Goal: Task Accomplishment & Management: Use online tool/utility

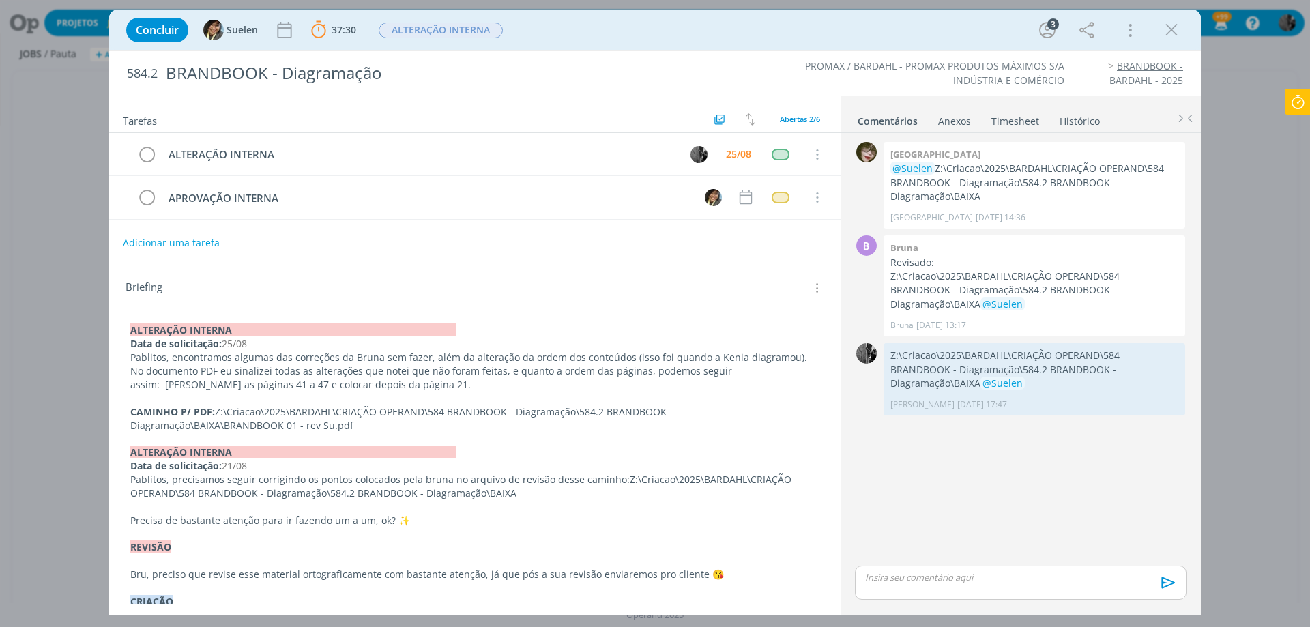
click at [906, 590] on div "dialog" at bounding box center [1021, 583] width 332 height 34
click at [1151, 585] on span "Suelen" at bounding box center [1145, 582] width 35 height 15
click at [1164, 588] on icon "dialog" at bounding box center [1167, 587] width 20 height 20
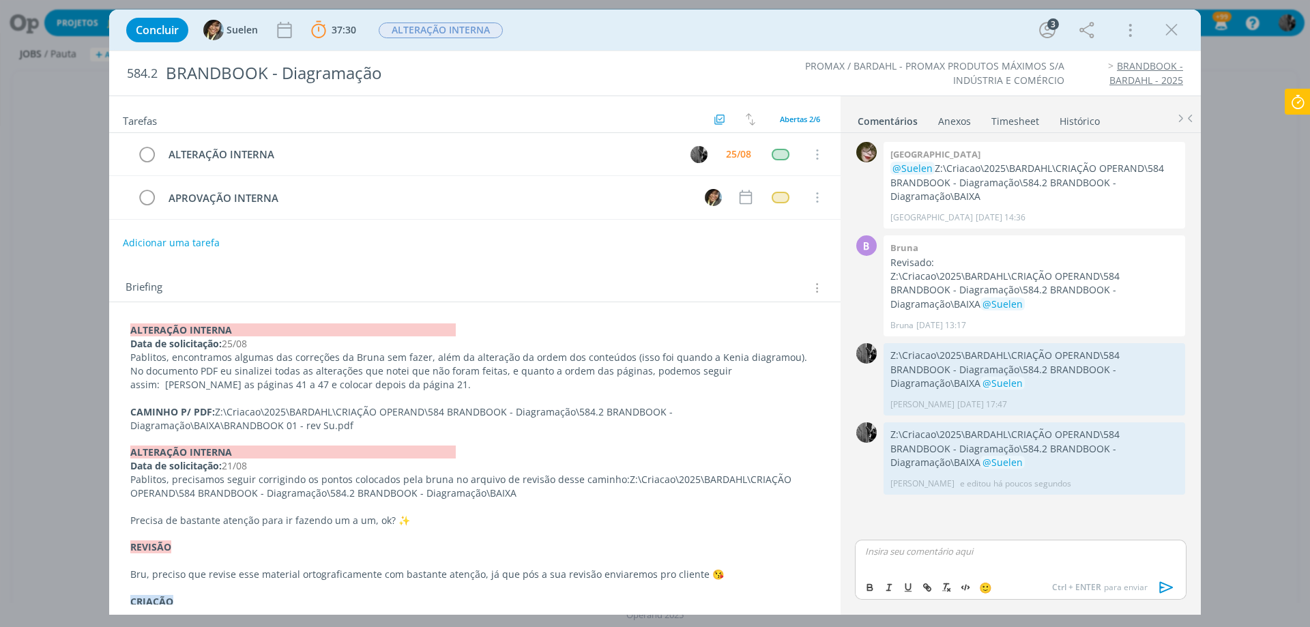
click at [1309, 85] on div "Concluir Suelen 37:30 Parar Apontar Data * [DATE] Horas * 00:00 Tarefa Selecion…" at bounding box center [655, 313] width 1310 height 627
click at [1300, 104] on icon at bounding box center [1298, 102] width 25 height 27
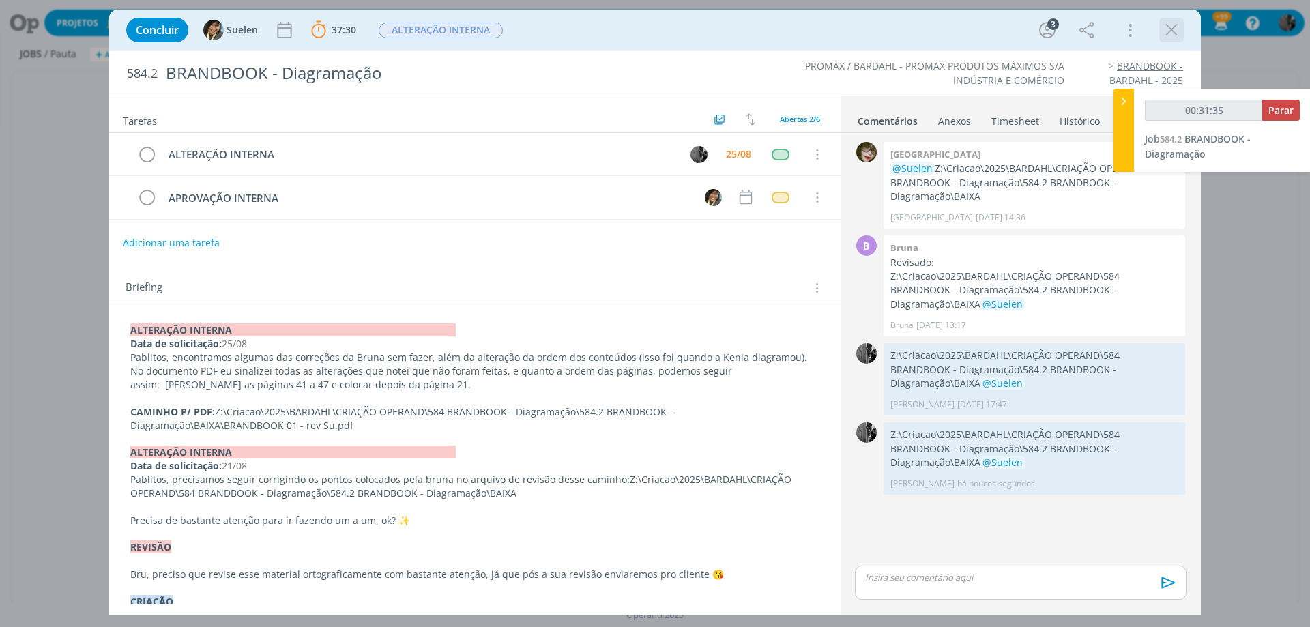
click at [1177, 30] on icon "dialog" at bounding box center [1172, 30] width 20 height 20
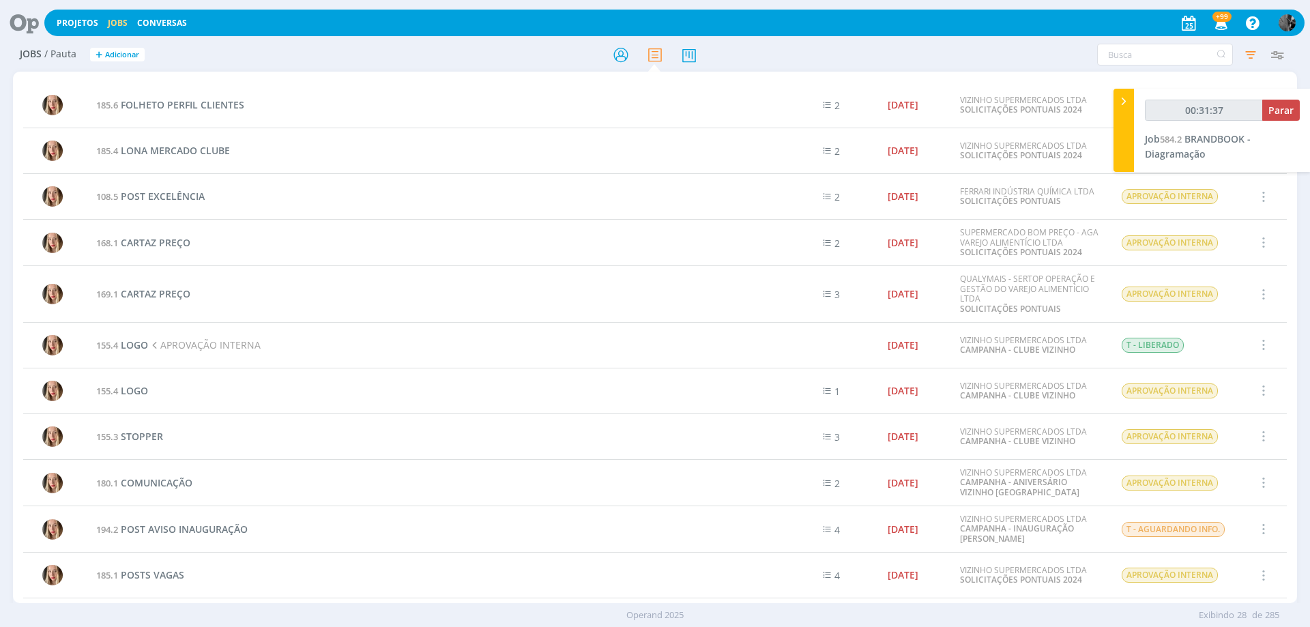
type input "00:31:38"
click at [1282, 106] on span "Parar" at bounding box center [1281, 110] width 25 height 13
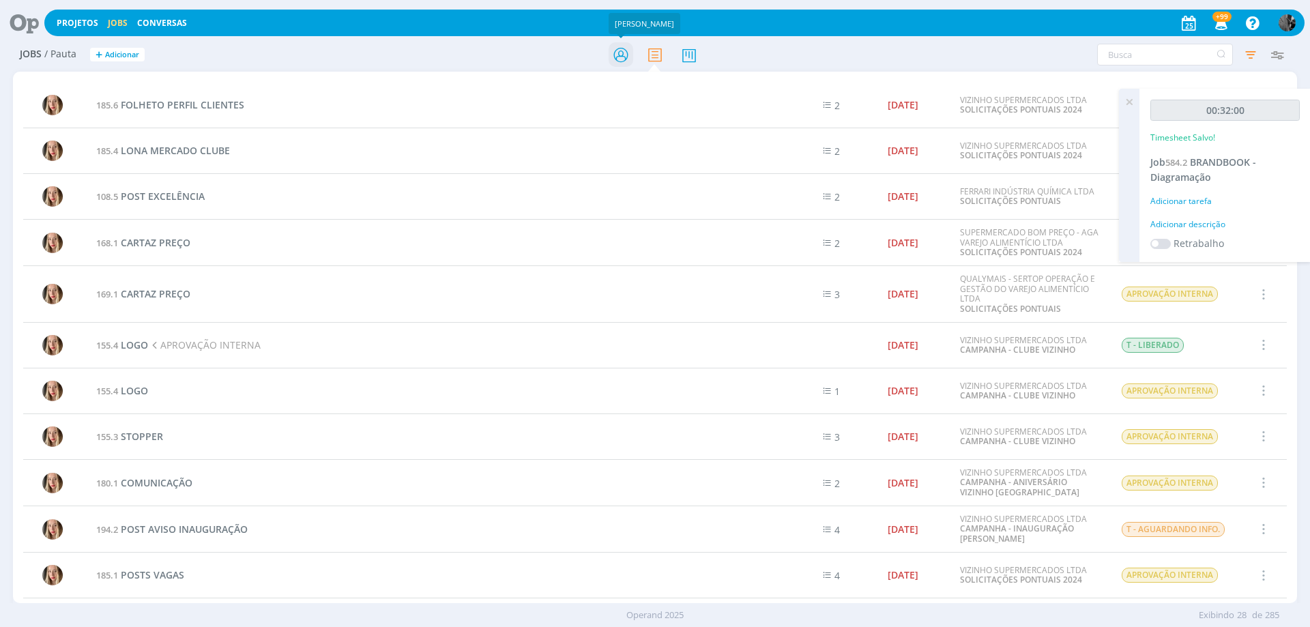
click at [619, 44] on icon at bounding box center [621, 55] width 25 height 27
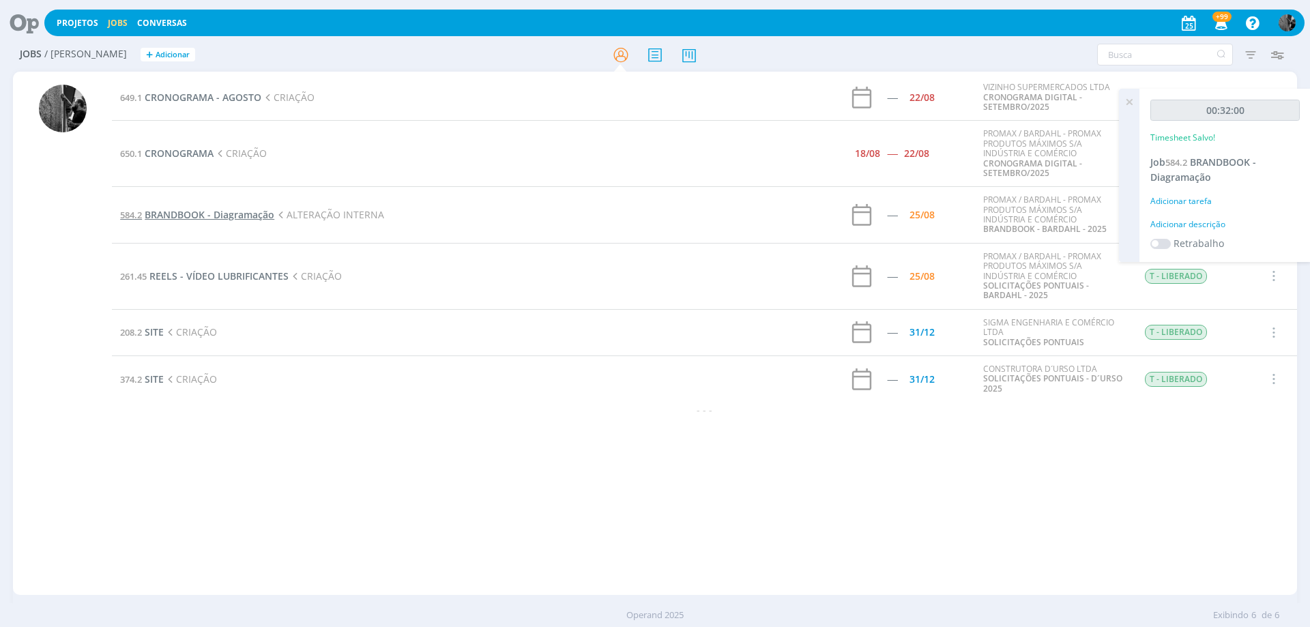
click at [237, 210] on span "BRANDBOOK - Diagramação" at bounding box center [210, 214] width 130 height 13
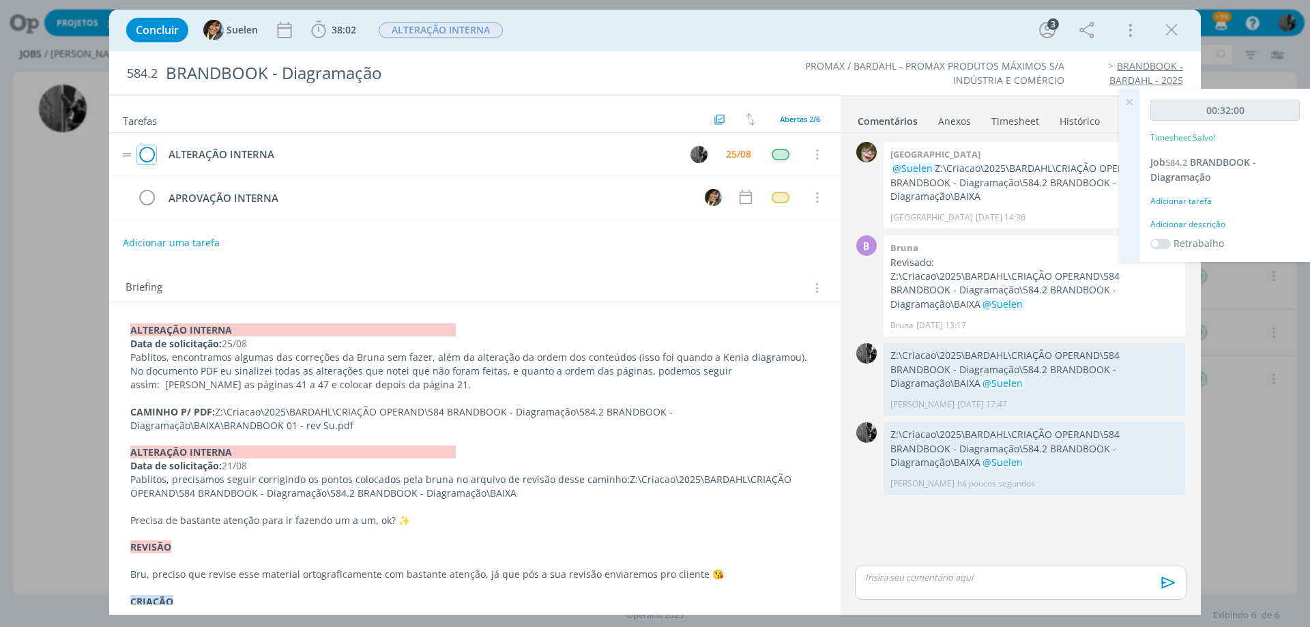
click at [151, 153] on icon "dialog" at bounding box center [146, 155] width 19 height 20
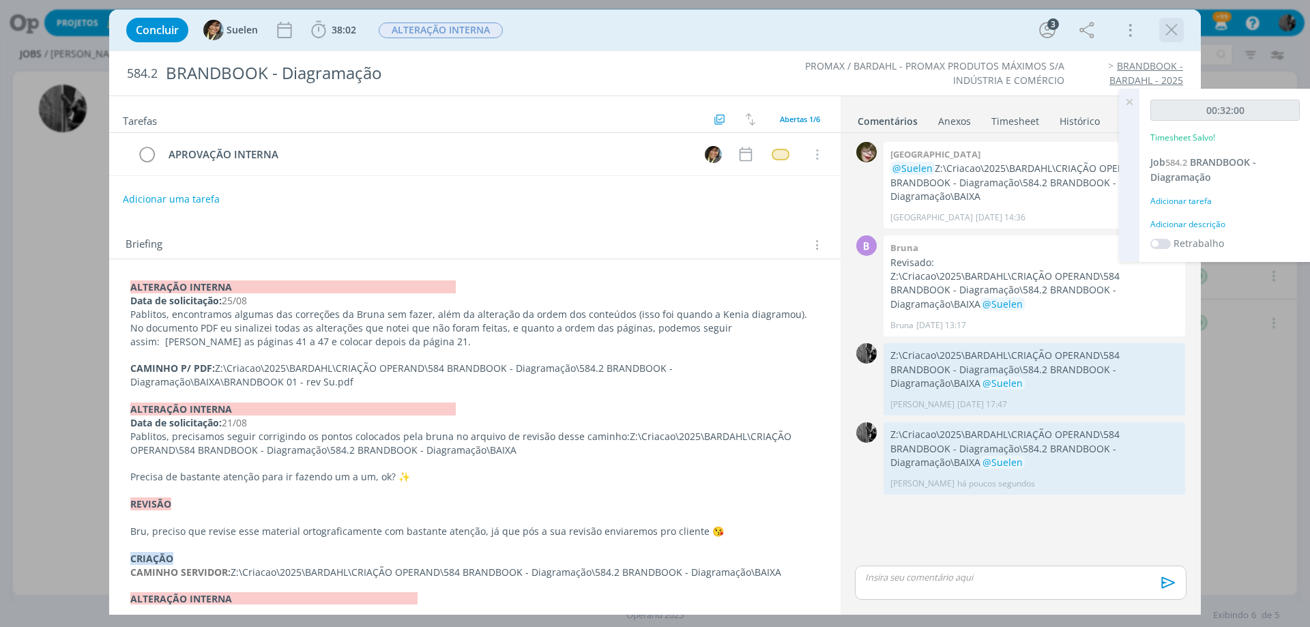
click at [1179, 31] on icon "dialog" at bounding box center [1172, 30] width 20 height 20
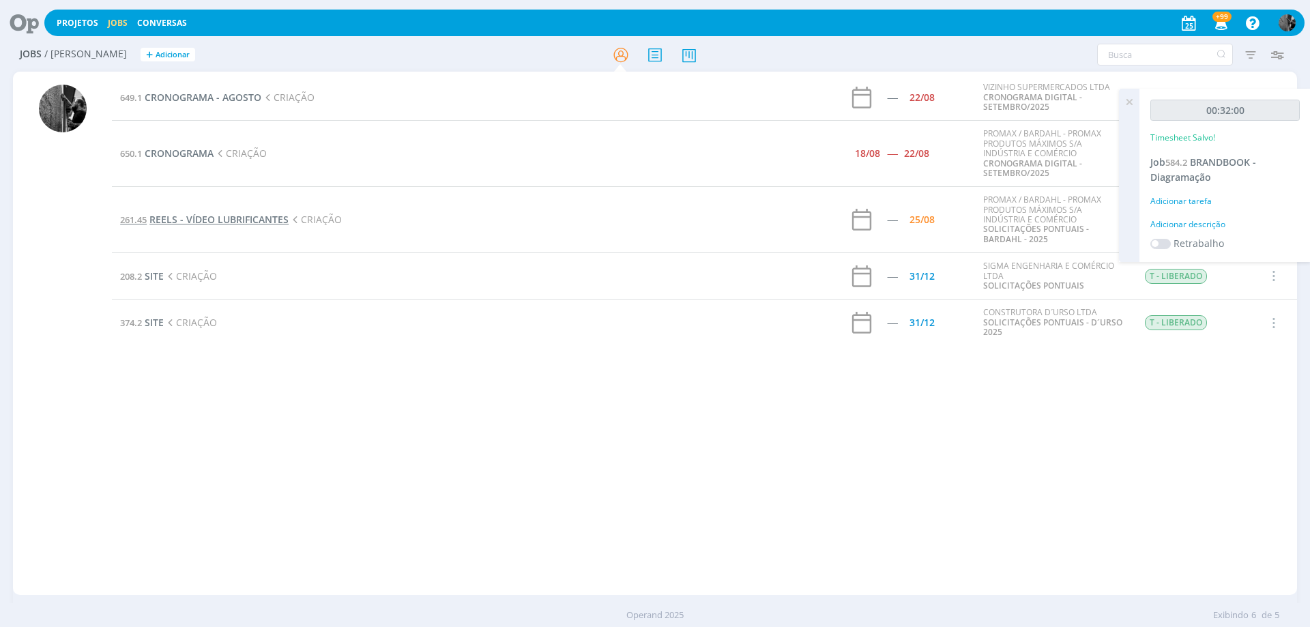
click at [234, 223] on span "REELS - VÍDEO LUBRIFICANTES" at bounding box center [218, 219] width 139 height 13
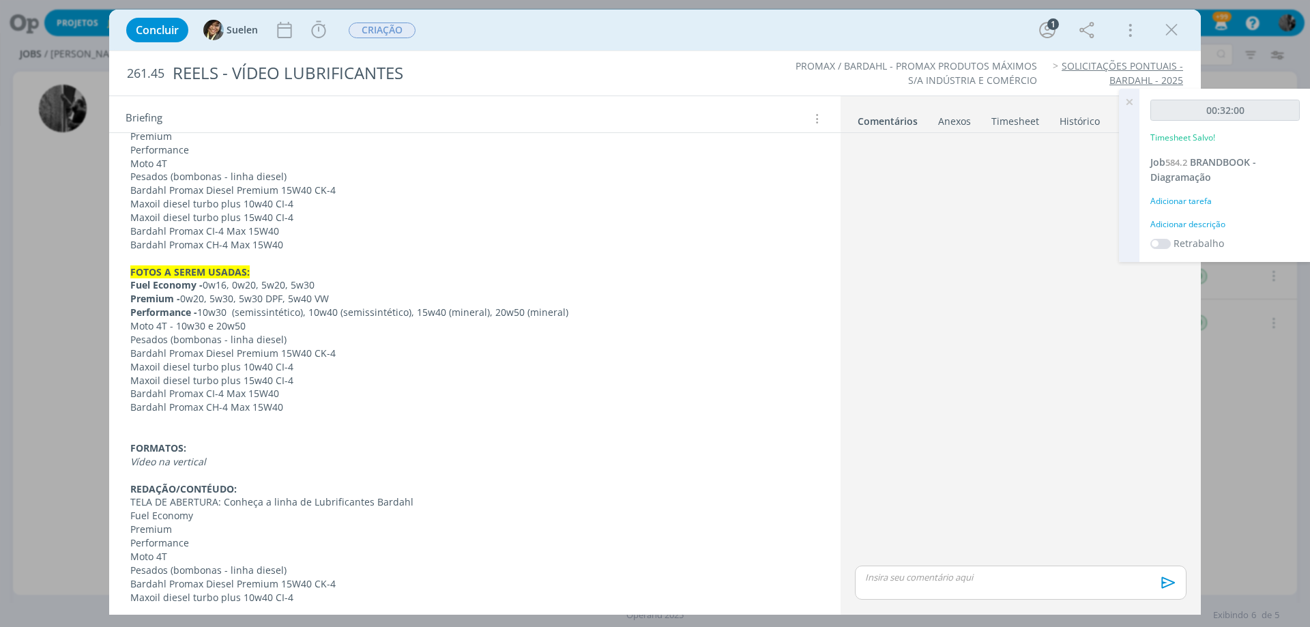
scroll to position [273, 0]
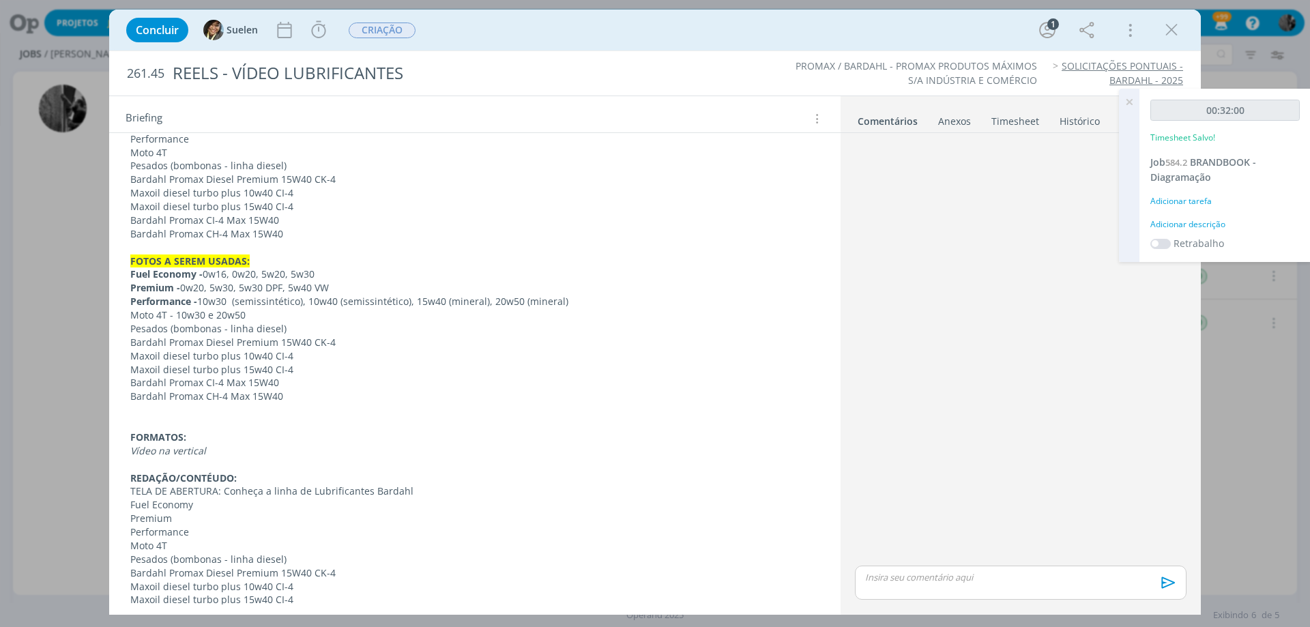
drag, startPoint x: 1181, startPoint y: 25, endPoint x: 614, endPoint y: 255, distance: 612.0
click at [1181, 25] on button "dialog" at bounding box center [1172, 30] width 20 height 20
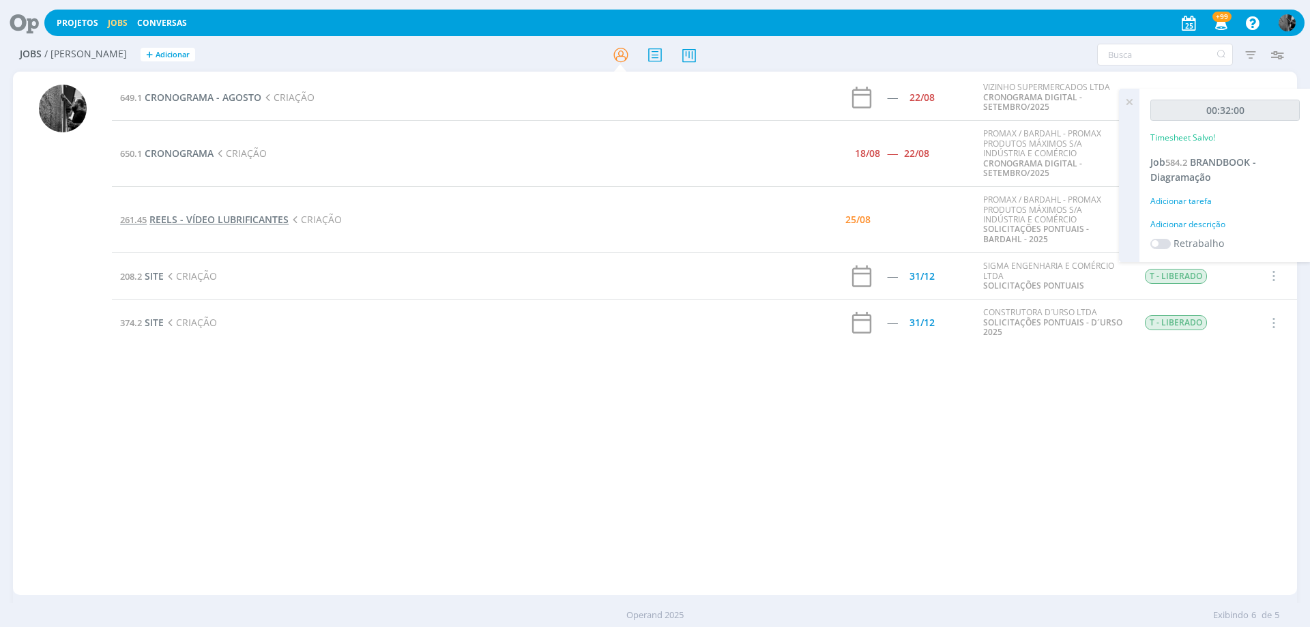
click at [244, 214] on span "REELS - VÍDEO LUBRIFICANTES" at bounding box center [218, 219] width 139 height 13
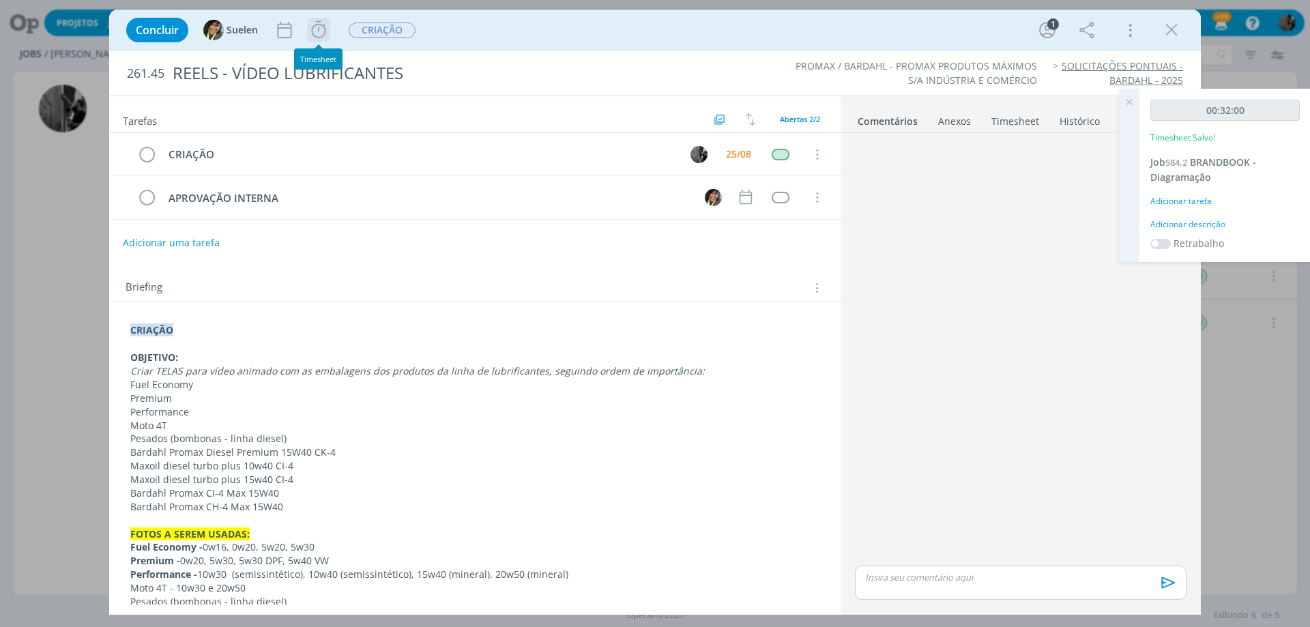
click at [317, 25] on icon "dialog" at bounding box center [318, 30] width 20 height 20
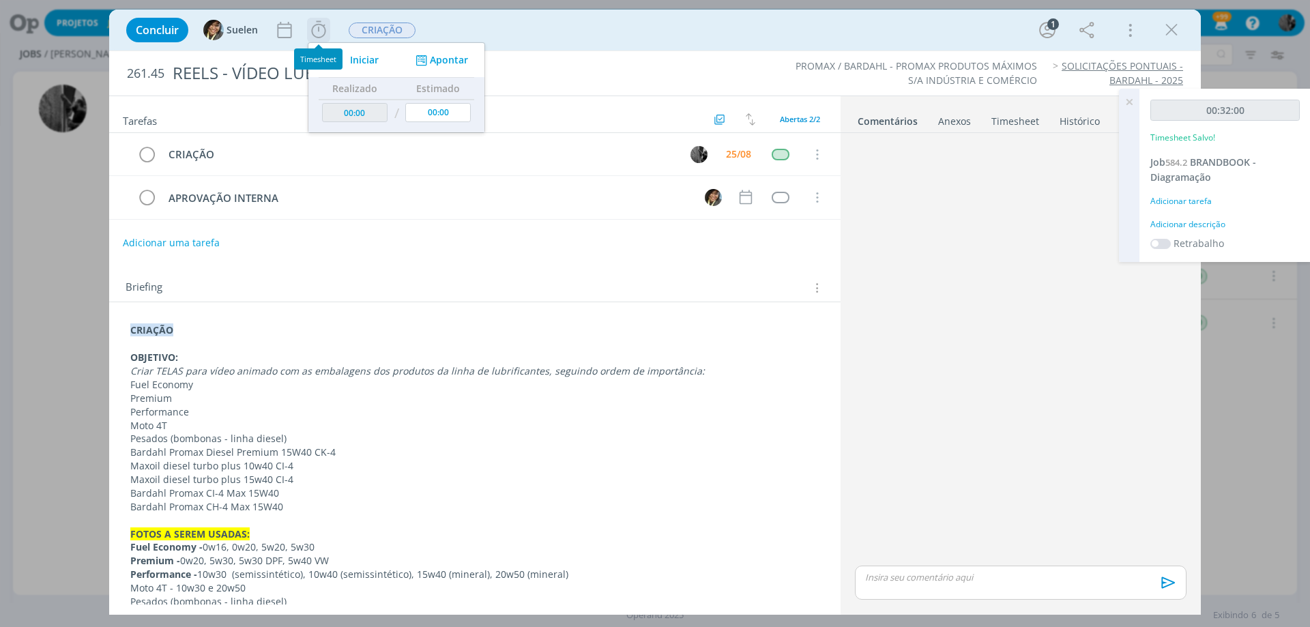
click at [350, 63] on span "Iniciar" at bounding box center [364, 60] width 29 height 10
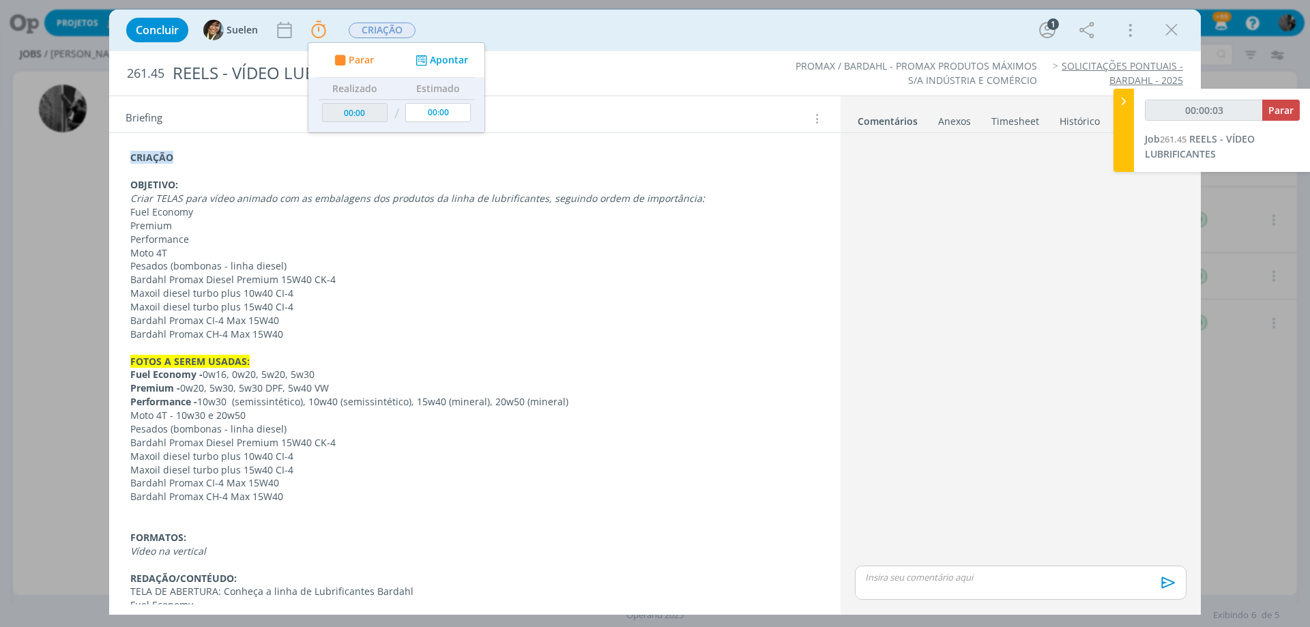
scroll to position [205, 0]
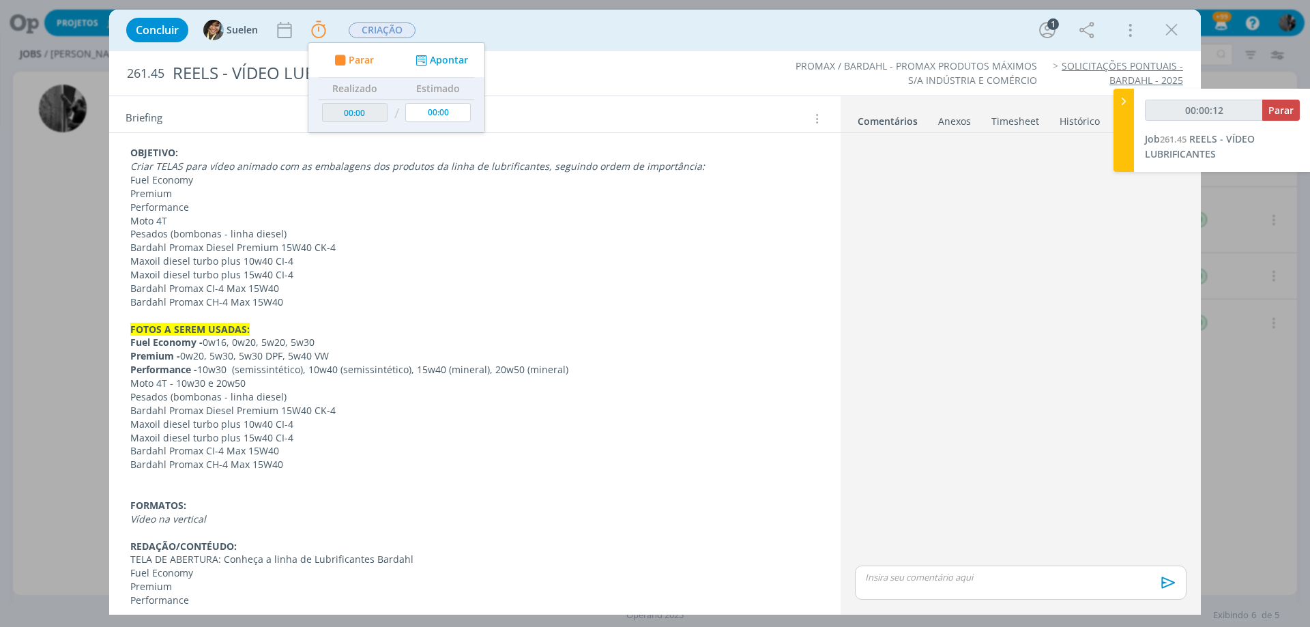
click at [235, 169] on em "Criar TELAS para vídeo animado com as embalagens dos produtos da linha de lubri…" at bounding box center [417, 166] width 575 height 13
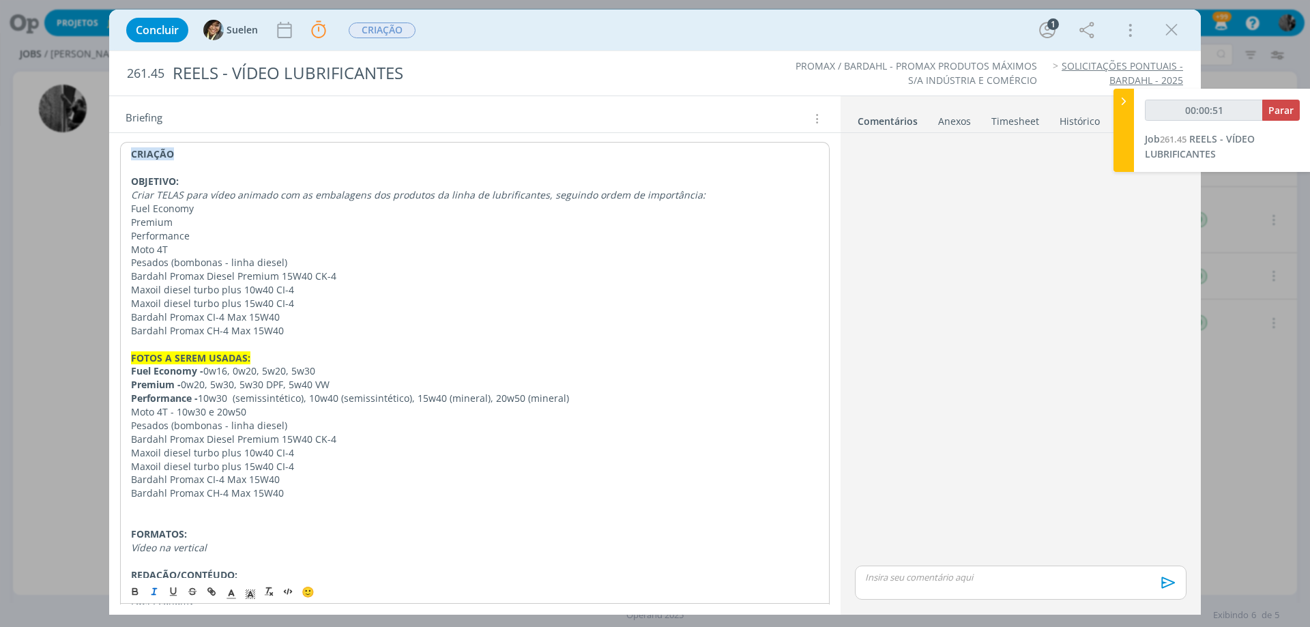
scroll to position [174, 0]
click at [205, 196] on em "Criar TELAS para vídeo animado com as embalagens dos produtos da linha de lubri…" at bounding box center [418, 197] width 575 height 13
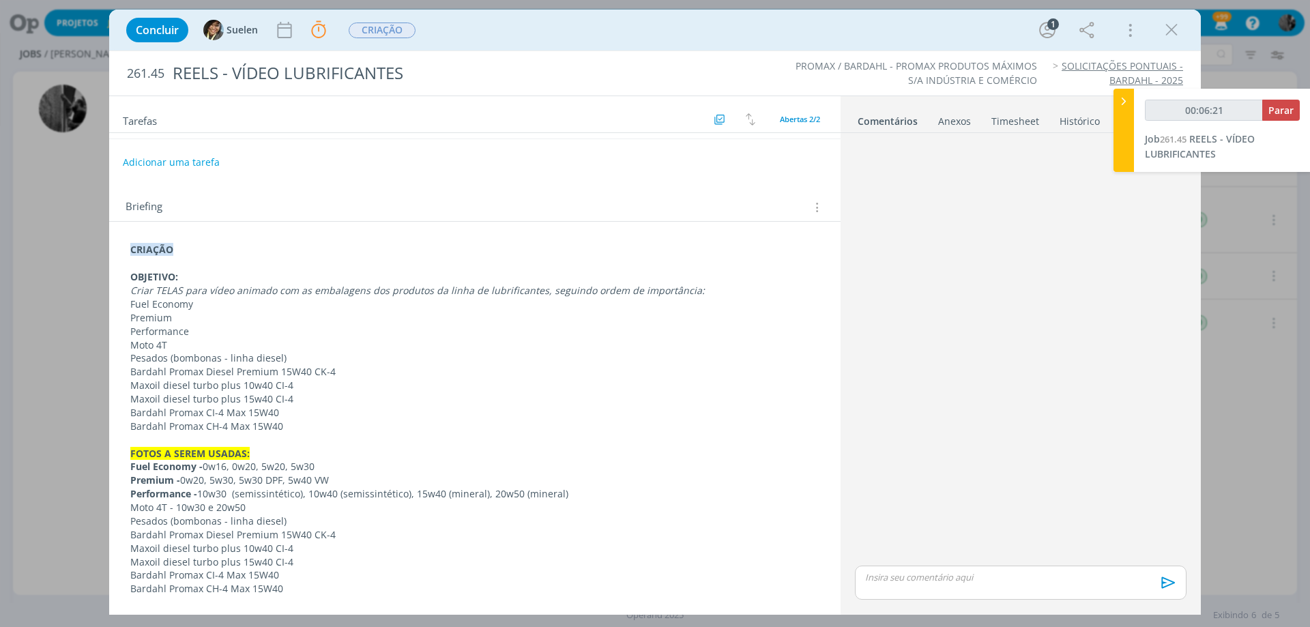
scroll to position [0, 0]
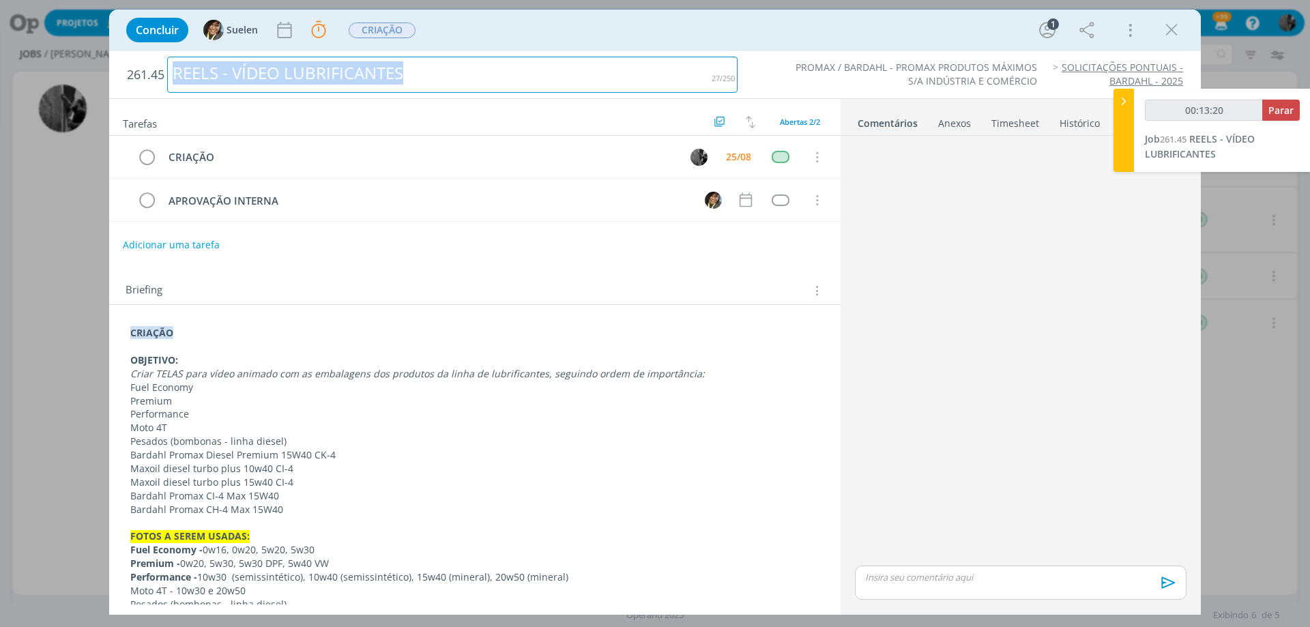
drag, startPoint x: 174, startPoint y: 72, endPoint x: 487, endPoint y: 70, distance: 312.6
click at [487, 70] on div "REELS - VÍDEO LUBRIFICANTES" at bounding box center [452, 75] width 571 height 36
copy div "REELS - VÍDEO LUBRIFICANTES"
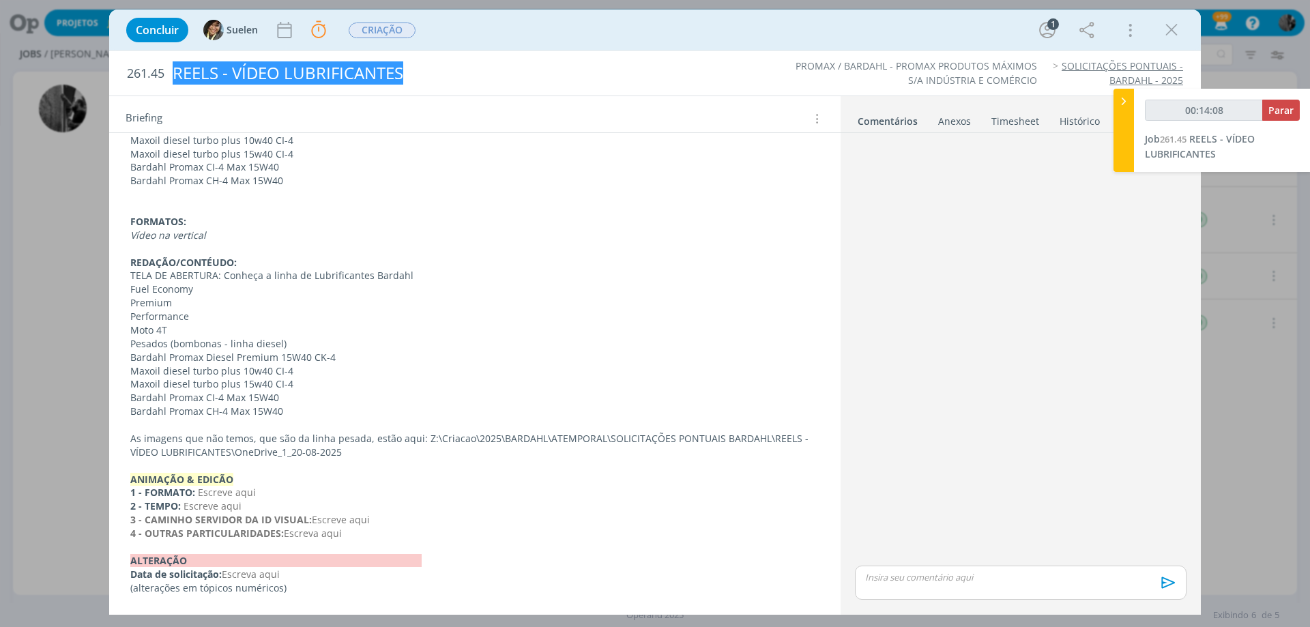
scroll to position [489, 0]
click at [315, 183] on p "Bardahl Promax CH-4 Max 15W40" at bounding box center [474, 181] width 689 height 14
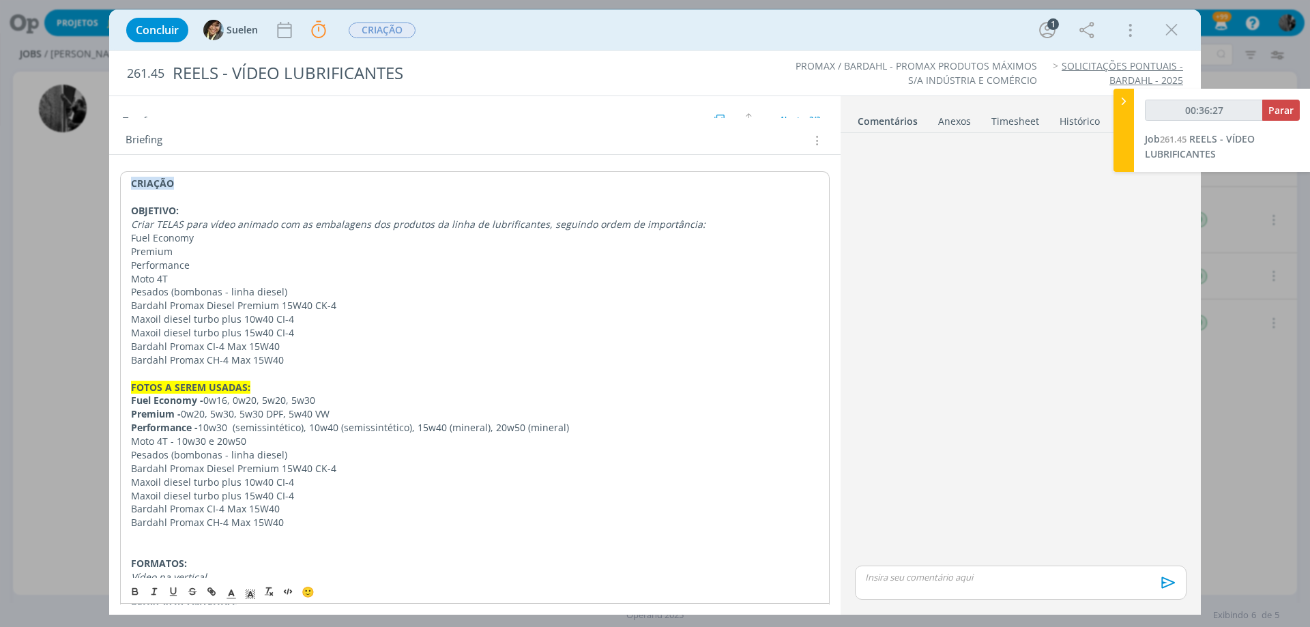
scroll to position [420, 0]
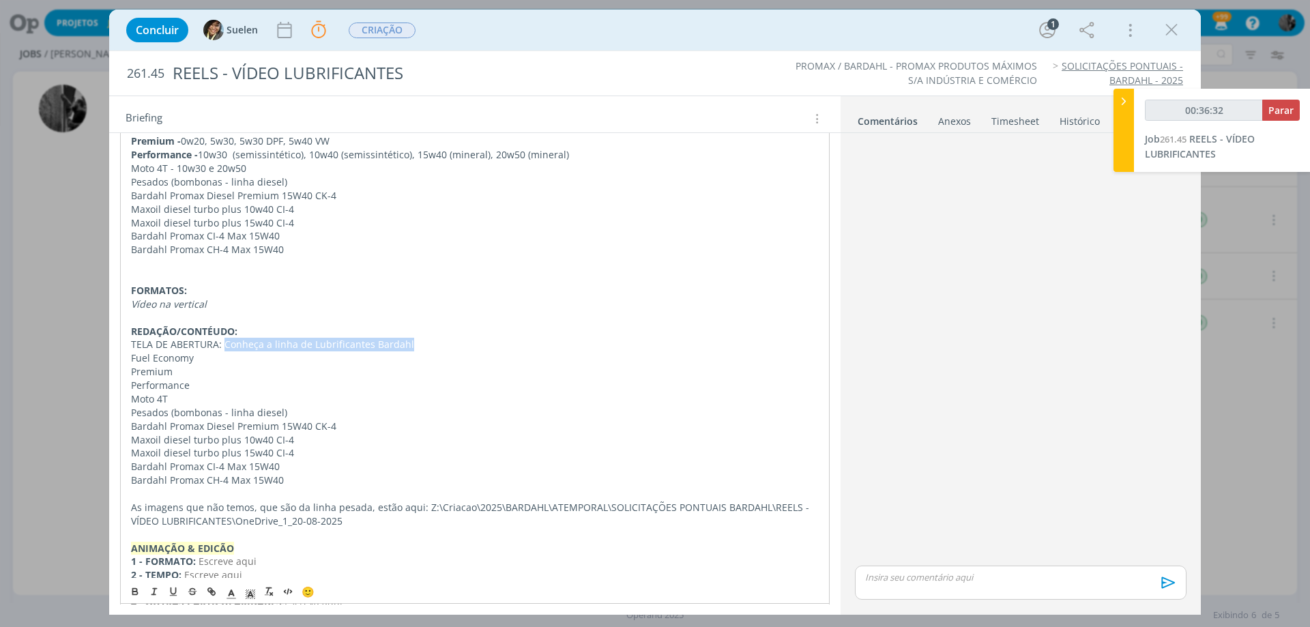
drag, startPoint x: 222, startPoint y: 342, endPoint x: 444, endPoint y: 341, distance: 221.8
click at [444, 341] on p "TELA DE ABERTURA: Conheça a linha de Lubrificantes Bardahl" at bounding box center [475, 345] width 688 height 14
copy p "Conheça a linha de Lubrificantes Bardahl"
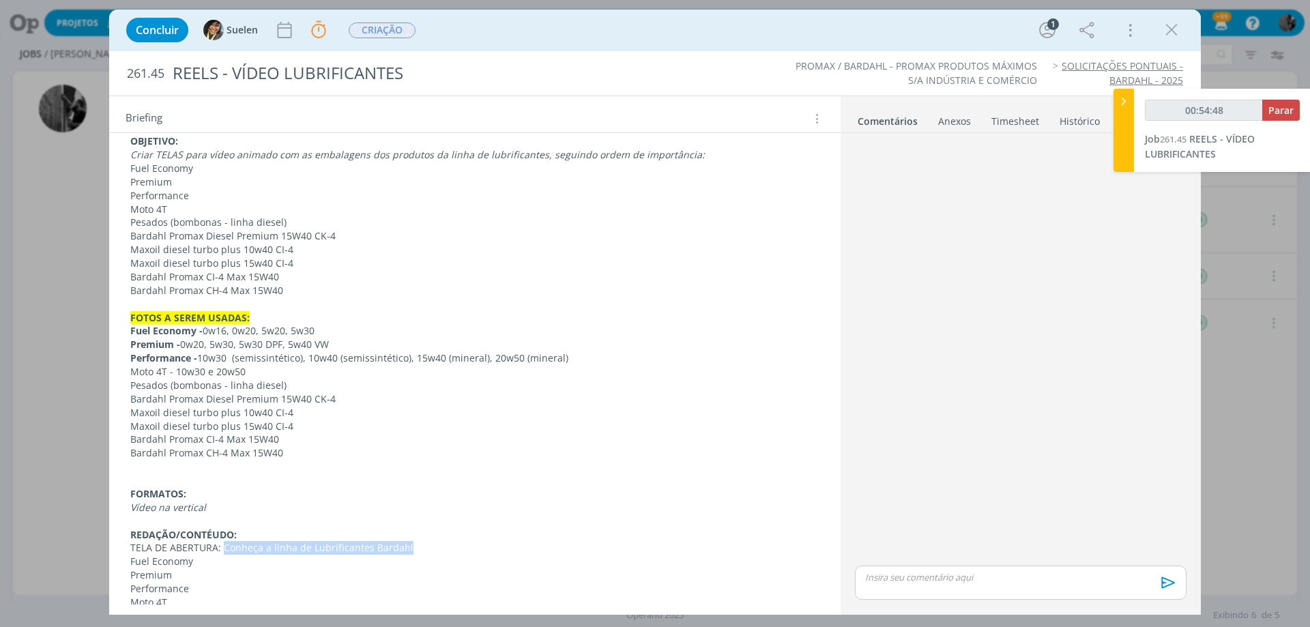
scroll to position [216, 0]
drag, startPoint x: 197, startPoint y: 330, endPoint x: 80, endPoint y: 326, distance: 117.5
click at [80, 326] on div "Concluir Suelen Parar Apontar Data * [DATE] Horas * 00:00 Tarefa Selecione a ta…" at bounding box center [655, 313] width 1310 height 627
copy strong "Fuel Economy"
click at [195, 331] on strong "Fuel Economy -" at bounding box center [166, 331] width 72 height 13
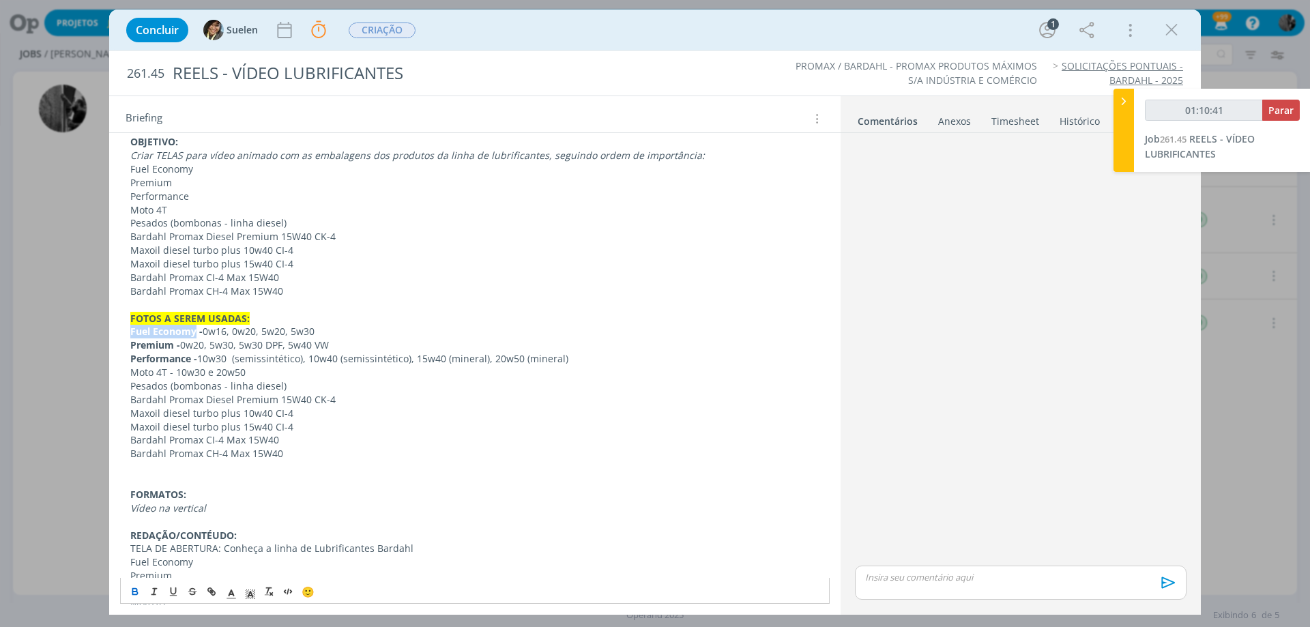
drag, startPoint x: 195, startPoint y: 331, endPoint x: 86, endPoint y: 335, distance: 108.6
click at [86, 335] on div "Concluir Suelen Parar Apontar Data * [DATE] Horas * 00:00 Tarefa Selecione a ta…" at bounding box center [655, 313] width 1310 height 627
copy strong "Fuel Economy"
click at [1282, 104] on span "Parar" at bounding box center [1281, 110] width 25 height 13
type input "01:14:00"
